Goal: Task Accomplishment & Management: Complete application form

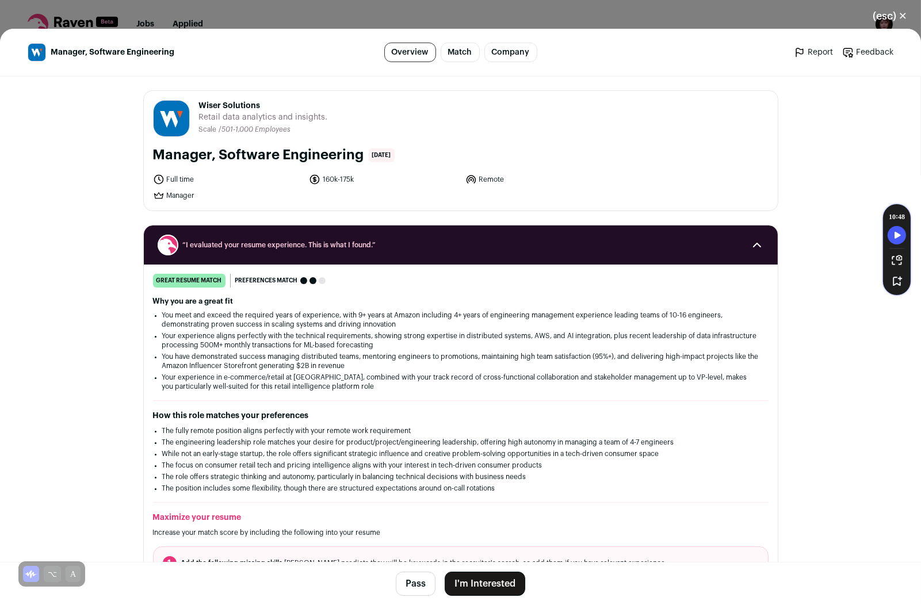
click at [507, 577] on button "I'm Interested" at bounding box center [484, 584] width 80 height 24
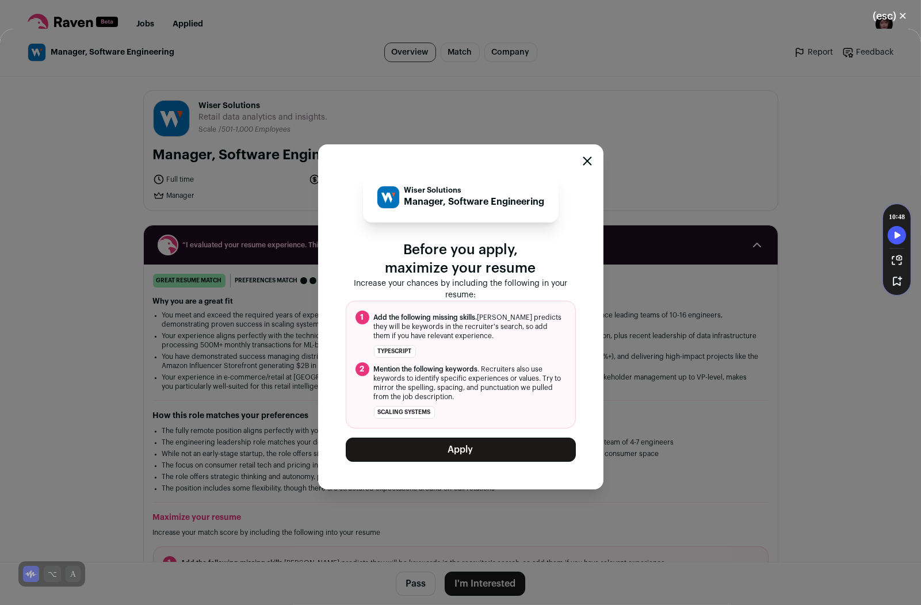
click at [482, 443] on button "Apply" at bounding box center [461, 450] width 230 height 24
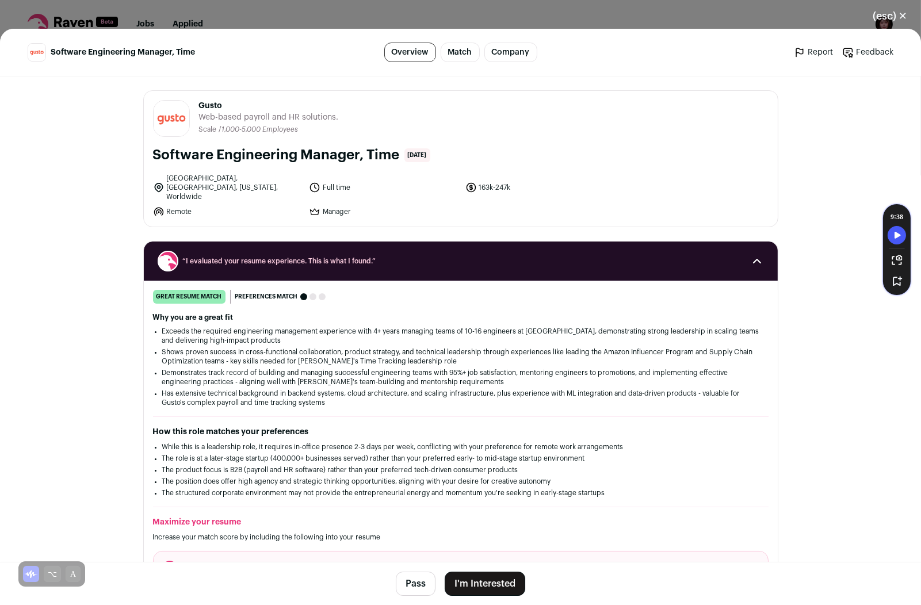
click at [496, 584] on button "I'm Interested" at bounding box center [484, 584] width 80 height 24
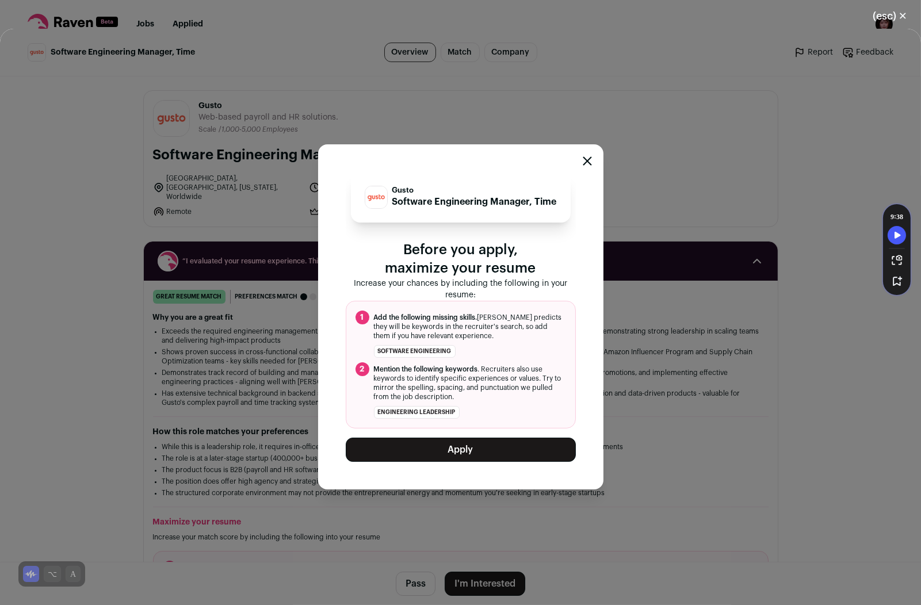
click at [470, 452] on button "Apply" at bounding box center [461, 450] width 230 height 24
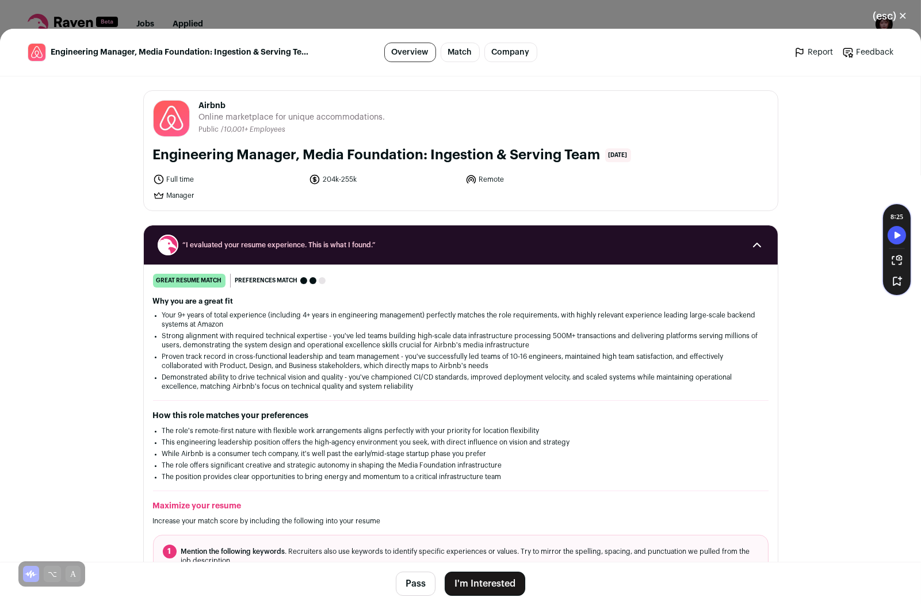
scroll to position [1, 0]
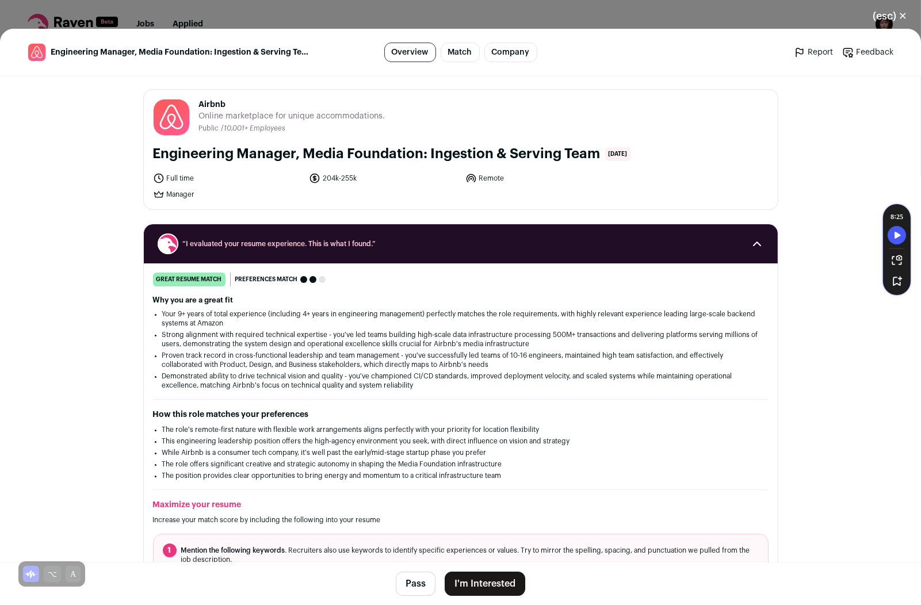
click at [478, 584] on button "I'm Interested" at bounding box center [484, 584] width 80 height 24
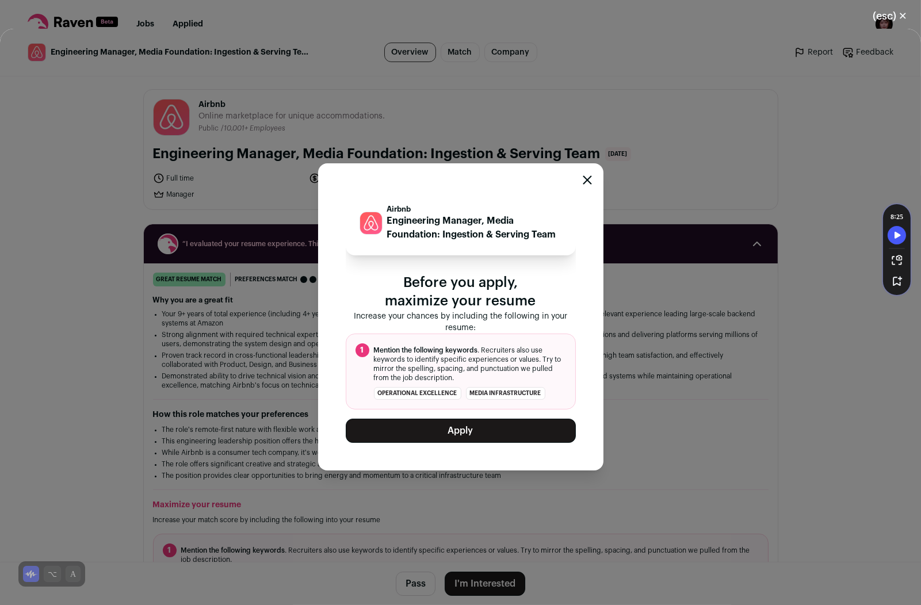
click at [476, 426] on button "Apply" at bounding box center [461, 431] width 230 height 24
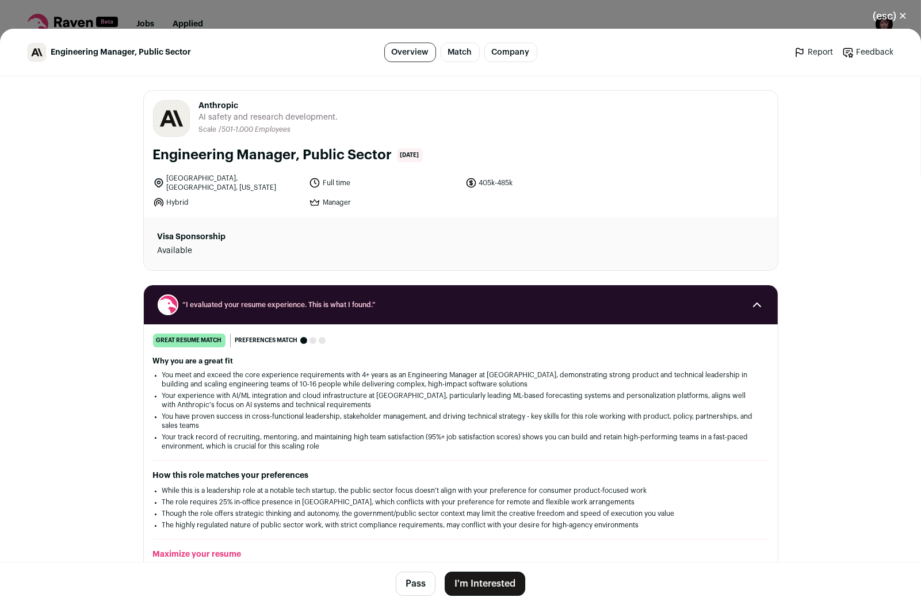
click at [512, 579] on button "I'm Interested" at bounding box center [484, 584] width 80 height 24
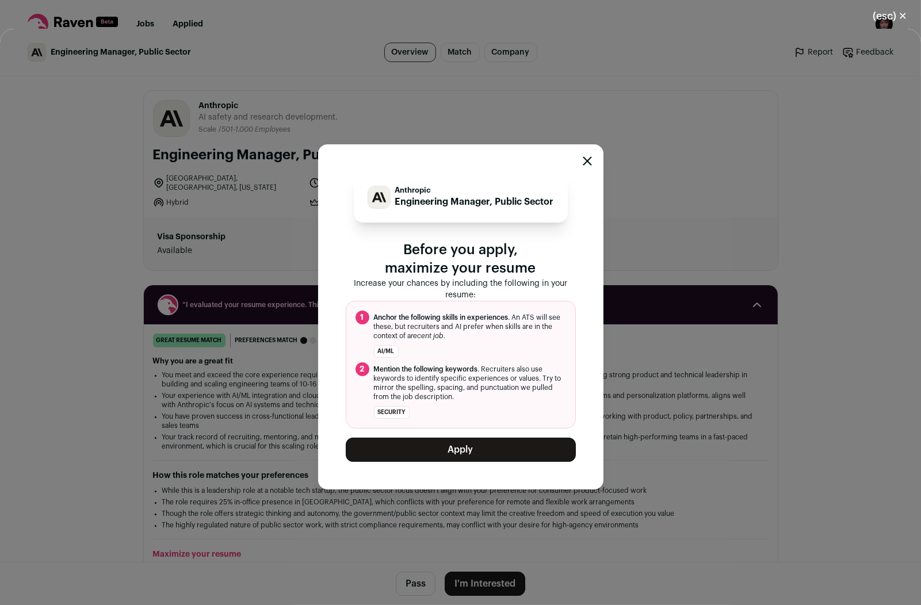
click at [465, 443] on button "Apply" at bounding box center [461, 450] width 230 height 24
